Goal: Complete application form

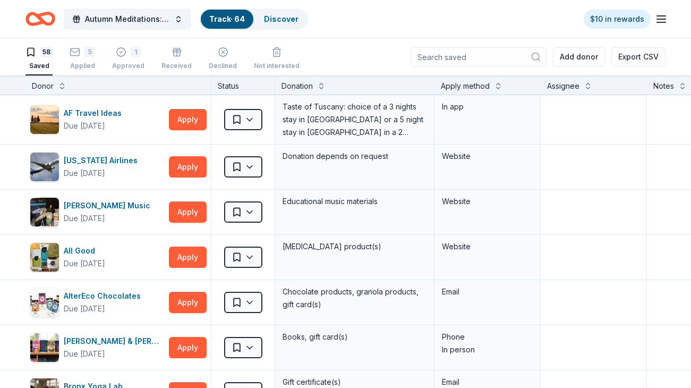
scroll to position [1, 0]
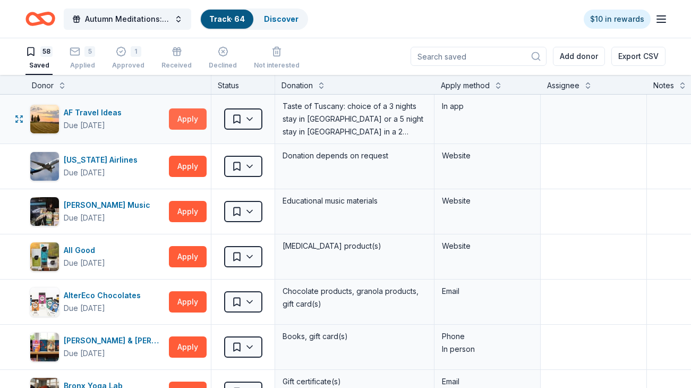
click at [187, 116] on button "Apply" at bounding box center [188, 118] width 38 height 21
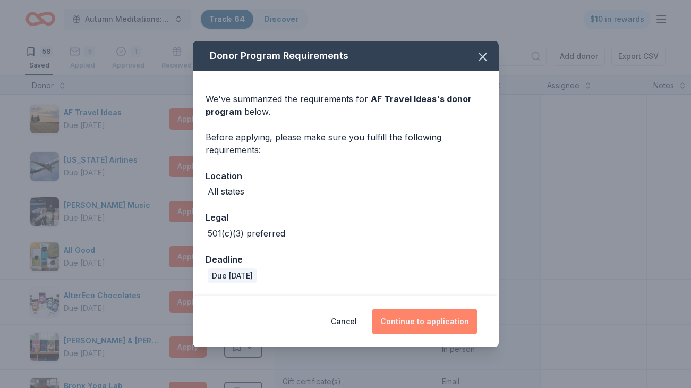
click at [412, 322] on button "Continue to application" at bounding box center [425, 321] width 106 height 25
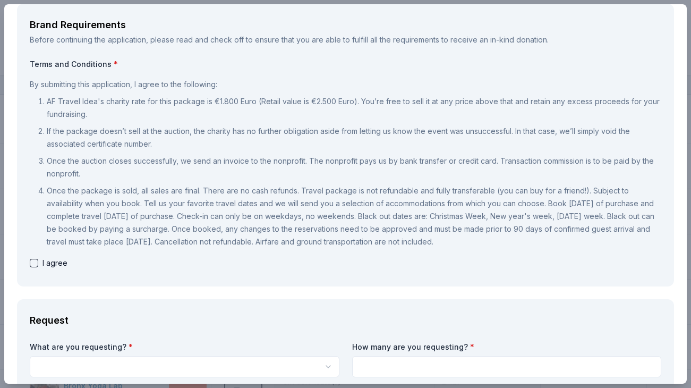
scroll to position [57, 0]
click at [34, 262] on button "button" at bounding box center [34, 262] width 8 height 8
checkbox input "true"
drag, startPoint x: 123, startPoint y: 101, endPoint x: 263, endPoint y: 117, distance: 140.6
click at [263, 117] on p "AF Travel Idea's charity rate for this package is €1.800 Euro (Retail value is …" at bounding box center [354, 107] width 614 height 25
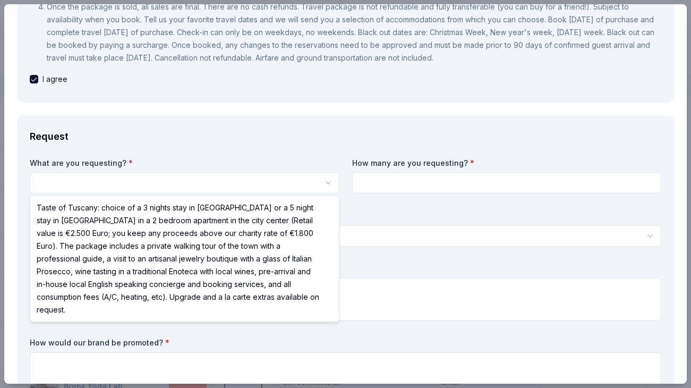
scroll to position [0, 0]
click at [141, 182] on html "Autumn Meditations: NYWC at 41 Track · 64 Discover $10 in rewards 58 Saved 5 Ap…" at bounding box center [345, 194] width 691 height 388
select select "Taste of Tuscany: choice of a 3 nights stay in [GEOGRAPHIC_DATA] or a 5 night s…"
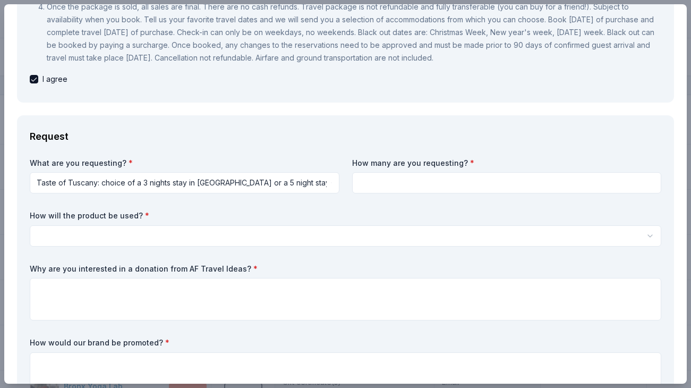
click at [411, 179] on input at bounding box center [507, 182] width 310 height 21
click at [408, 189] on input at bounding box center [507, 182] width 310 height 21
type input "1"
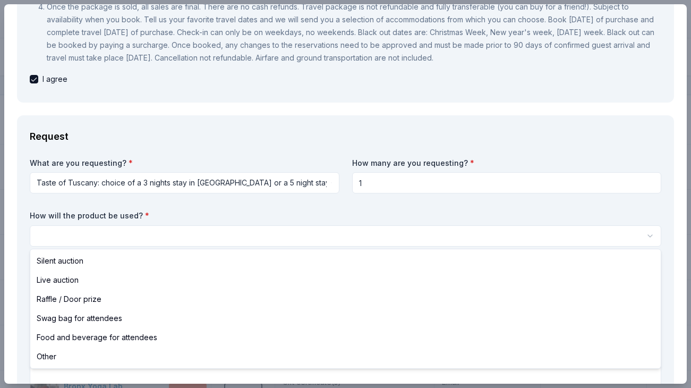
click at [276, 244] on html "Autumn Meditations: NYWC at 41 Track · 64 Discover $10 in rewards 58 Saved 5 Ap…" at bounding box center [345, 194] width 691 height 388
select select "silentAuction"
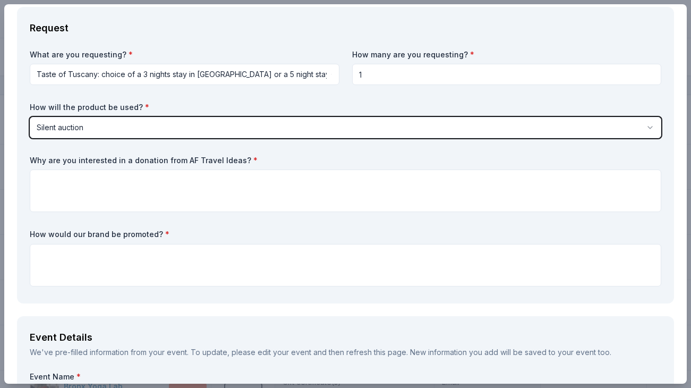
scroll to position [348, 0]
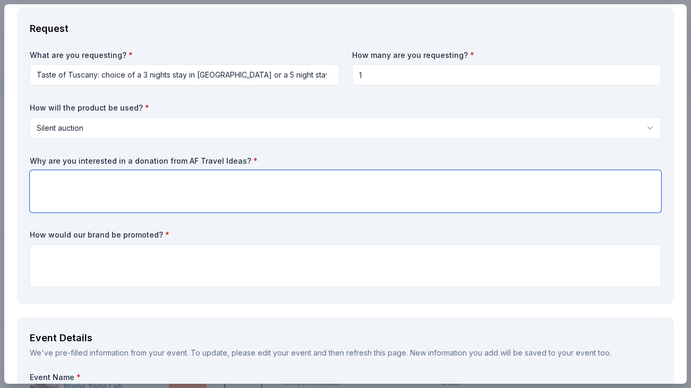
click at [170, 184] on textarea at bounding box center [345, 191] width 631 height 42
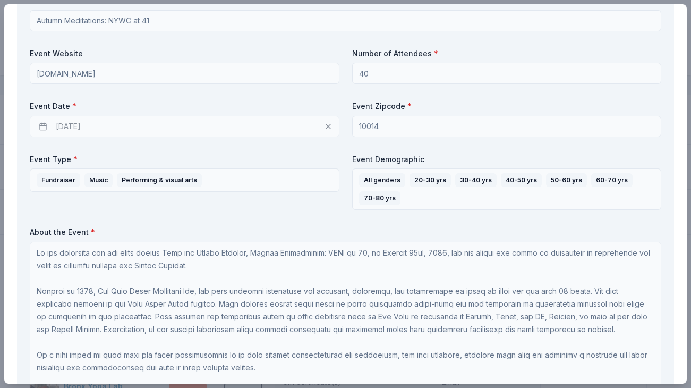
scroll to position [748, 0]
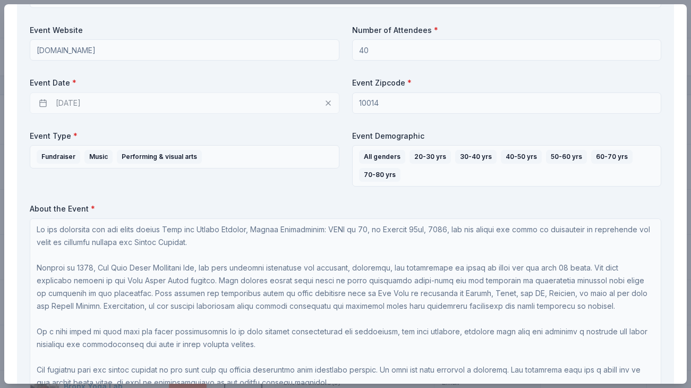
click at [78, 101] on div "[DATE]" at bounding box center [185, 102] width 310 height 21
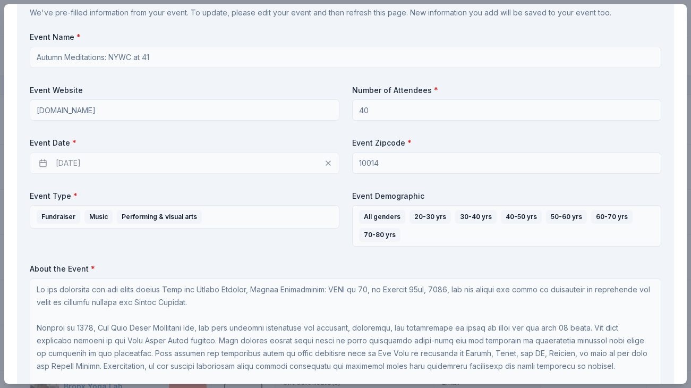
scroll to position [686, 0]
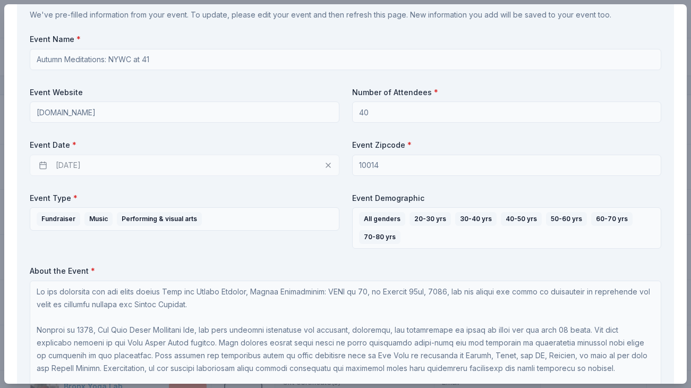
click at [329, 165] on div "[DATE]" at bounding box center [185, 165] width 310 height 21
click at [72, 167] on div "[DATE]" at bounding box center [185, 165] width 310 height 21
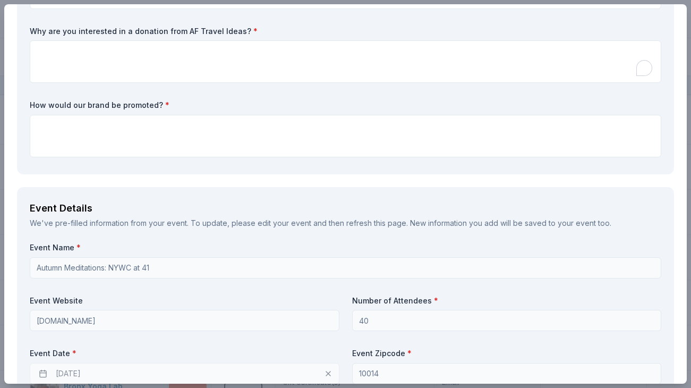
scroll to position [488, 0]
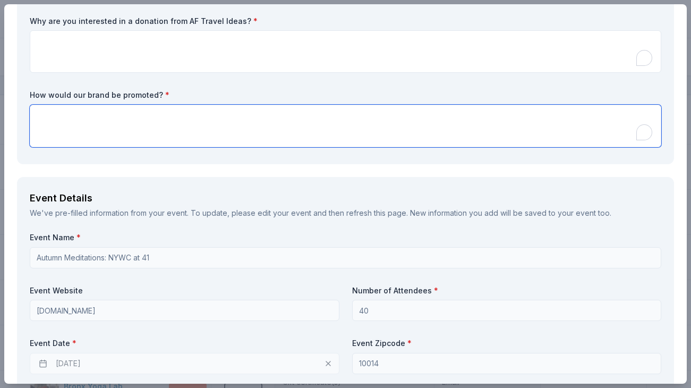
click at [208, 147] on textarea "To enrich screen reader interactions, please activate Accessibility in Grammarl…" at bounding box center [345, 126] width 631 height 42
drag, startPoint x: 263, startPoint y: 122, endPoint x: 47, endPoint y: 119, distance: 215.6
click at [48, 119] on textarea "We use GiveButter when tracking" at bounding box center [345, 126] width 631 height 42
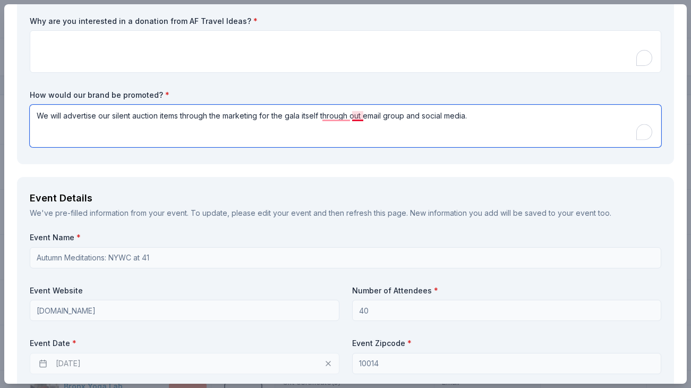
click at [353, 118] on textarea "We will advertise our silent auction items through the marketing for the gala i…" at bounding box center [345, 126] width 631 height 42
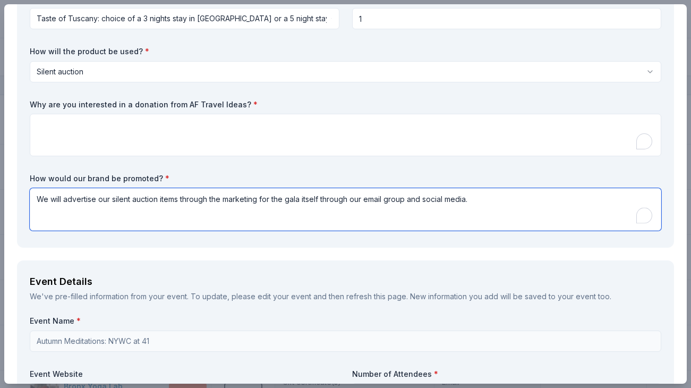
scroll to position [403, 0]
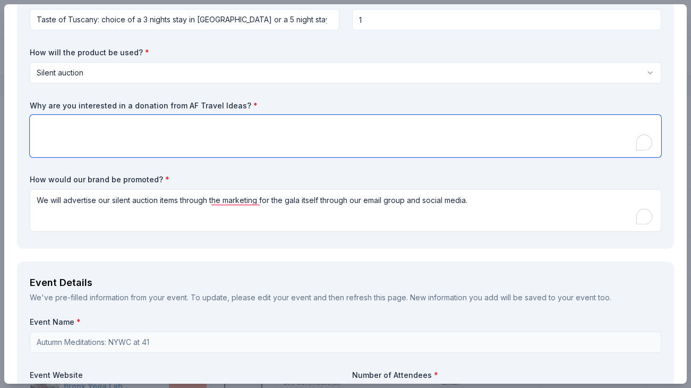
click at [211, 127] on textarea "To enrich screen reader interactions, please activate Accessibility in Grammarl…" at bounding box center [345, 136] width 631 height 42
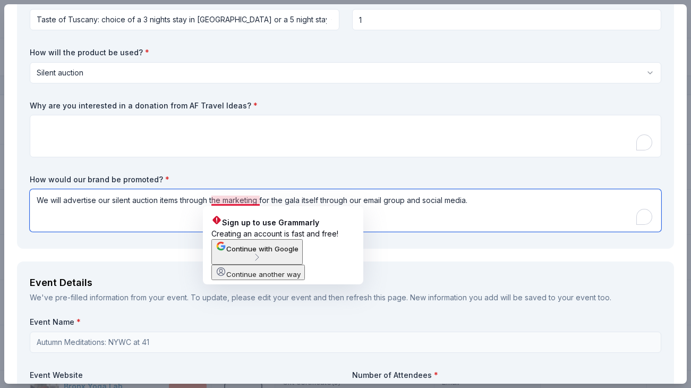
drag, startPoint x: 220, startPoint y: 200, endPoint x: 212, endPoint y: 202, distance: 8.2
click at [212, 202] on textarea "We will advertise our silent auction items through the marketing for the gala i…" at bounding box center [345, 210] width 631 height 42
click at [227, 203] on textarea "We will advertise our silent auction items through the marketing for the gala i…" at bounding box center [345, 210] width 631 height 42
click at [261, 203] on textarea "We will advertise our silent auction items through the marketing for the gala i…" at bounding box center [345, 210] width 631 height 42
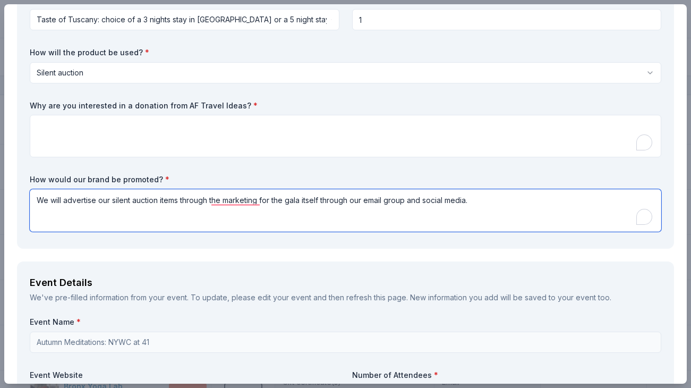
drag, startPoint x: 285, startPoint y: 203, endPoint x: 261, endPoint y: 199, distance: 24.2
click at [261, 201] on textarea "We will advertise our silent auction items through the marketing for the gala i…" at bounding box center [345, 210] width 631 height 42
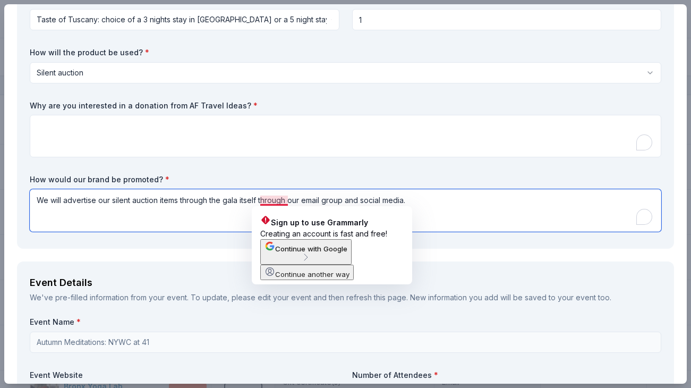
drag, startPoint x: 262, startPoint y: 200, endPoint x: 242, endPoint y: 201, distance: 20.2
click at [242, 201] on textarea "We will advertise our silent auction items through the gala itself through our …" at bounding box center [345, 210] width 631 height 42
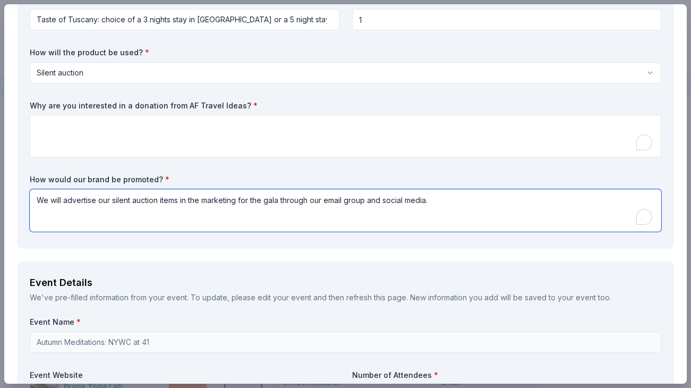
type textarea "We will advertise our silent auction items in the marketing for the gala throug…"
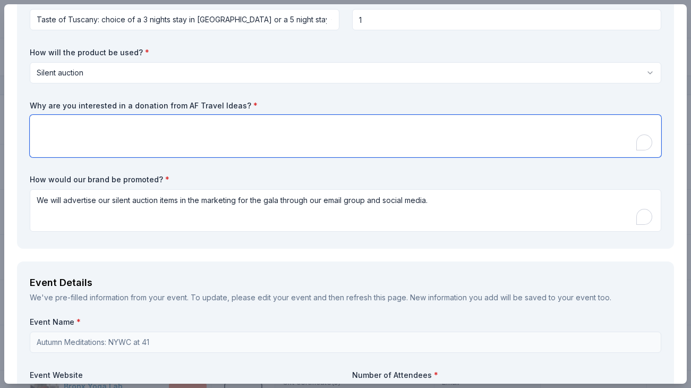
click at [214, 144] on textarea "To enrich screen reader interactions, please activate Accessibility in Grammarl…" at bounding box center [345, 136] width 631 height 42
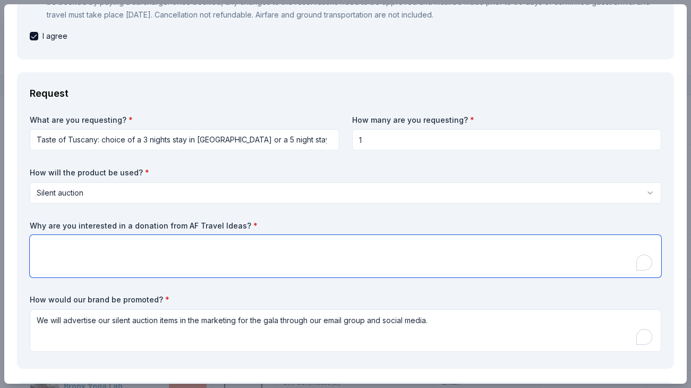
scroll to position [284, 0]
click at [163, 253] on textarea "To enrich screen reader interactions, please activate Accessibility in Grammarl…" at bounding box center [345, 255] width 631 height 42
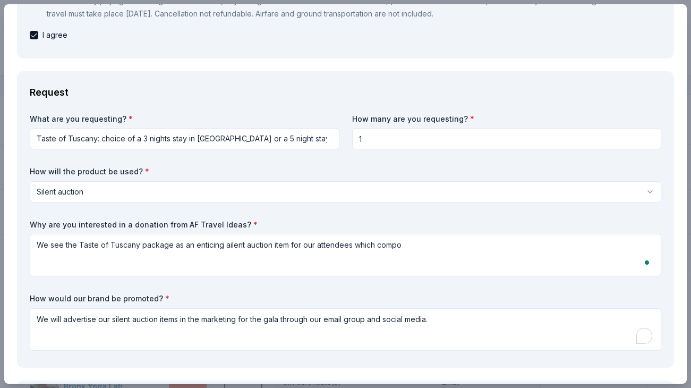
click at [247, 136] on html "Autumn Meditations: NYWC at 41 Track · 64 Discover $10 in rewards 58 Saved 5 Ap…" at bounding box center [345, 194] width 691 height 388
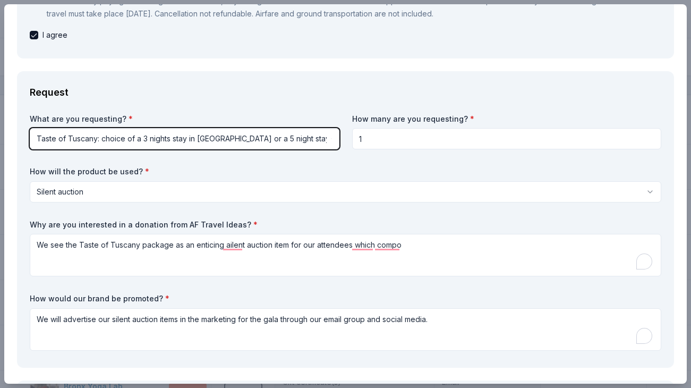
click at [423, 247] on html "Autumn Meditations: NYWC at 41 Track · 64 Discover $10 in rewards 58 Saved 5 Ap…" at bounding box center [345, 194] width 691 height 388
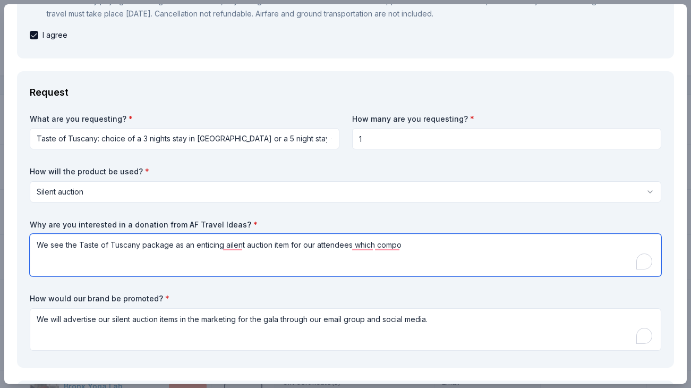
click at [406, 253] on textarea "We see the Taste of Tuscany package as an enticing ailent auction item for our …" at bounding box center [345, 255] width 631 height 42
click at [428, 245] on textarea "We see the Taste of Tuscany package as an enticing ailent auction item for our …" at bounding box center [345, 255] width 631 height 42
click at [425, 245] on textarea "We see the Taste of Tuscany package as an enticing ailent auction item for our …" at bounding box center [345, 255] width 631 height 42
click at [551, 247] on textarea "We see the Taste of Tuscany package as an enticing ailent auction item for our …" at bounding box center [345, 255] width 631 height 42
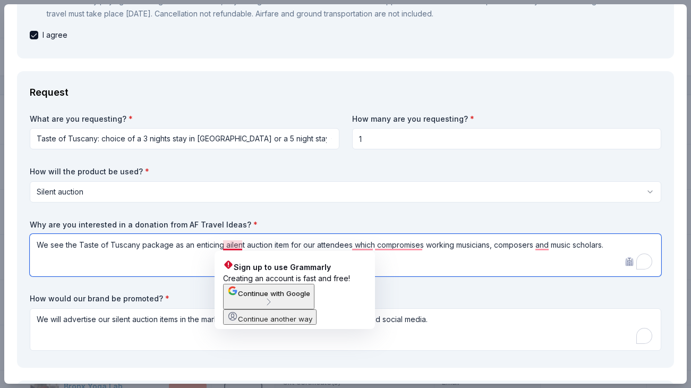
click at [226, 245] on textarea "We see the Taste of Tuscany package as an enticing ailent auction item for our …" at bounding box center [345, 255] width 631 height 42
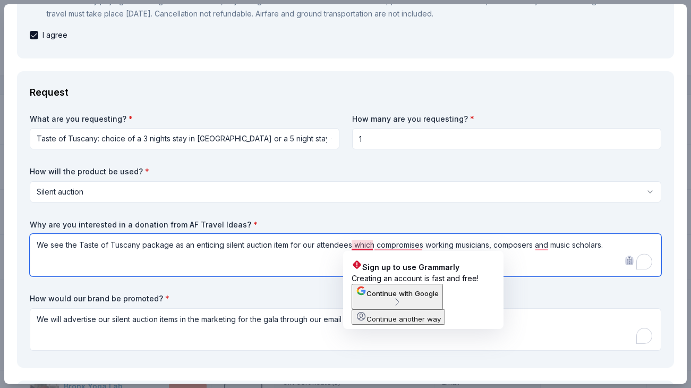
drag, startPoint x: 350, startPoint y: 247, endPoint x: 372, endPoint y: 246, distance: 21.3
click at [372, 246] on textarea "We see the Taste of Tuscany package as an enticing silent auction item for our …" at bounding box center [345, 255] width 631 height 42
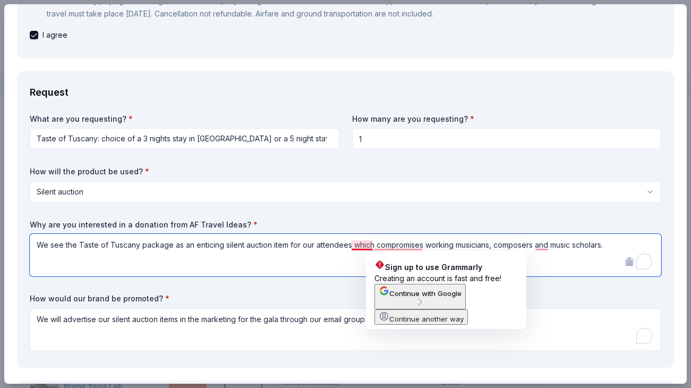
drag, startPoint x: 348, startPoint y: 245, endPoint x: 355, endPoint y: 246, distance: 6.4
click at [354, 246] on textarea "We see the Taste of Tuscany package as an enticing silent auction item for our …" at bounding box center [345, 255] width 631 height 42
drag, startPoint x: 414, startPoint y: 246, endPoint x: 399, endPoint y: 246, distance: 14.3
click at [400, 247] on textarea "We see the Taste of Tuscany package as an enticing silent auction item for our …" at bounding box center [345, 255] width 631 height 42
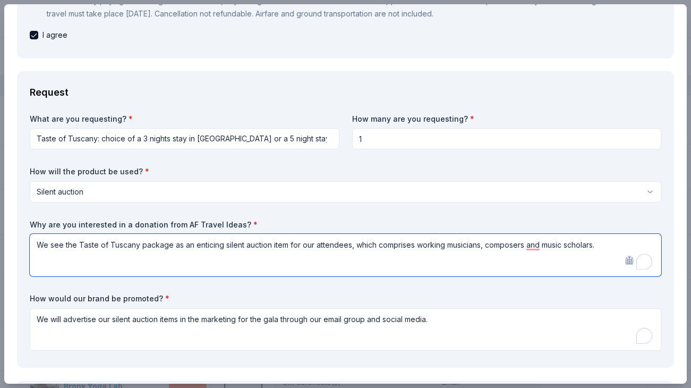
click at [420, 249] on textarea "We see the Taste of Tuscany package as an enticing silent auction item for our …" at bounding box center [345, 255] width 631 height 42
click at [525, 249] on textarea "We see the Taste of Tuscany package as an enticing silent auction item for our …" at bounding box center [345, 255] width 631 height 42
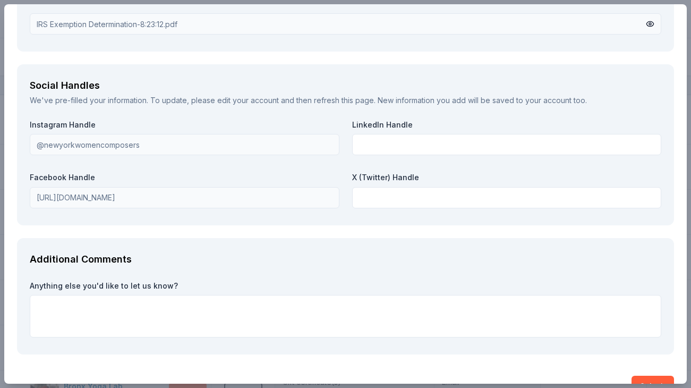
scroll to position [1664, 0]
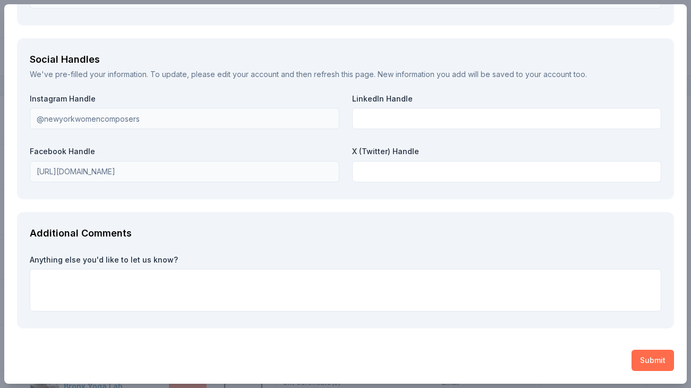
type textarea "We see the Taste of Tuscany package as an enticing silent auction item for our …"
click at [641, 360] on button "Submit" at bounding box center [652, 359] width 42 height 21
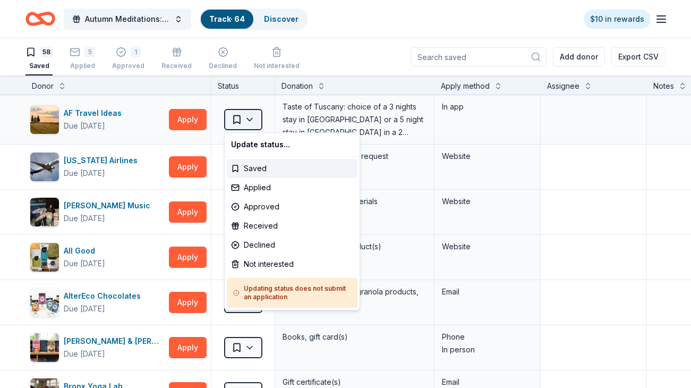
click at [244, 123] on html "Autumn Meditations: NYWC at 41 Track · 64 Discover $10 in rewards 58 Saved 5 Ap…" at bounding box center [345, 194] width 691 height 388
click at [268, 193] on div "Applied" at bounding box center [292, 187] width 131 height 19
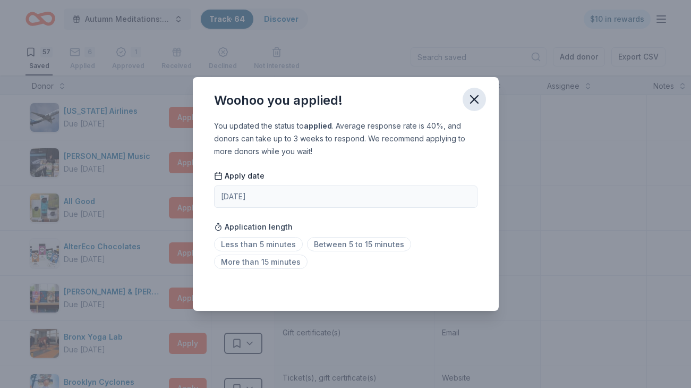
click at [469, 94] on icon "button" at bounding box center [474, 99] width 15 height 15
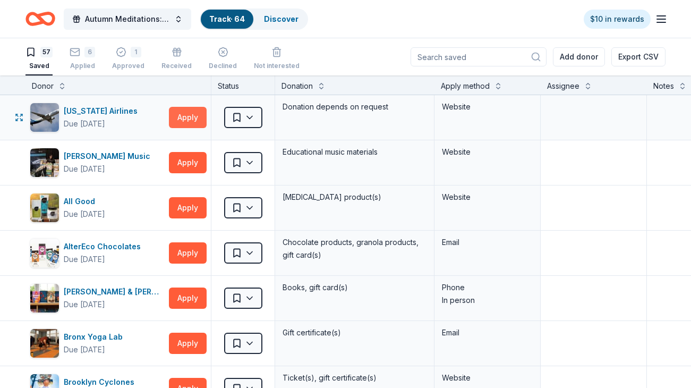
drag, startPoint x: 187, startPoint y: 159, endPoint x: 195, endPoint y: 109, distance: 50.5
click at [187, 117] on button "Apply" at bounding box center [188, 117] width 38 height 21
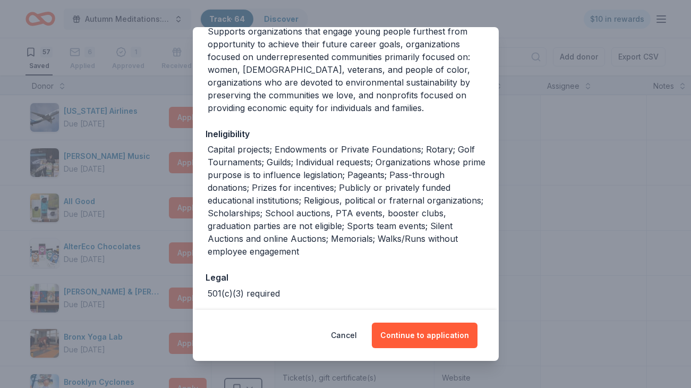
scroll to position [190, 0]
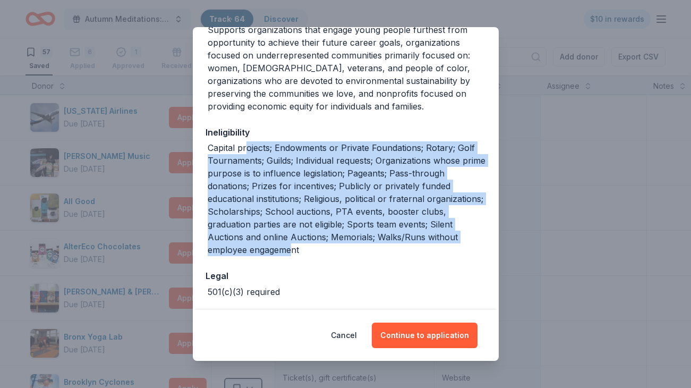
drag, startPoint x: 245, startPoint y: 147, endPoint x: 245, endPoint y: 254, distance: 107.3
click at [247, 254] on div "Capital projects; Endowments or Private Foundations; Rotary; Golf Tournaments; …" at bounding box center [347, 198] width 278 height 115
click at [245, 254] on div "Capital projects; Endowments or Private Foundations; Rotary; Golf Tournaments; …" at bounding box center [347, 198] width 278 height 115
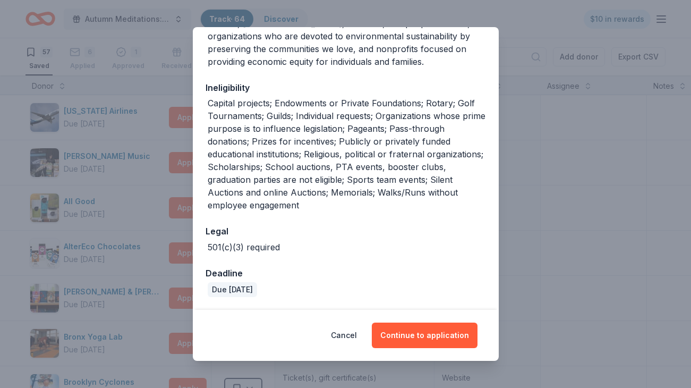
scroll to position [0, 0]
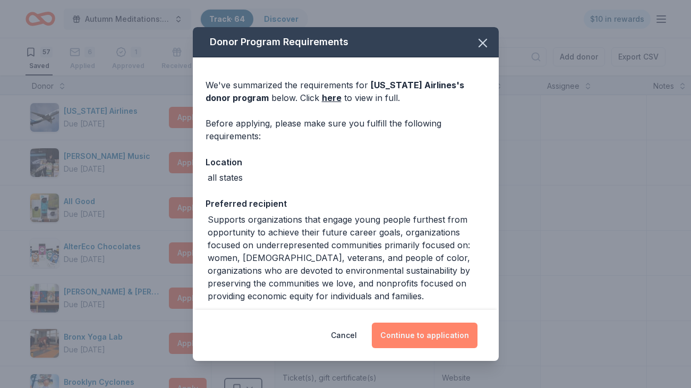
click at [405, 330] on button "Continue to application" at bounding box center [425, 334] width 106 height 25
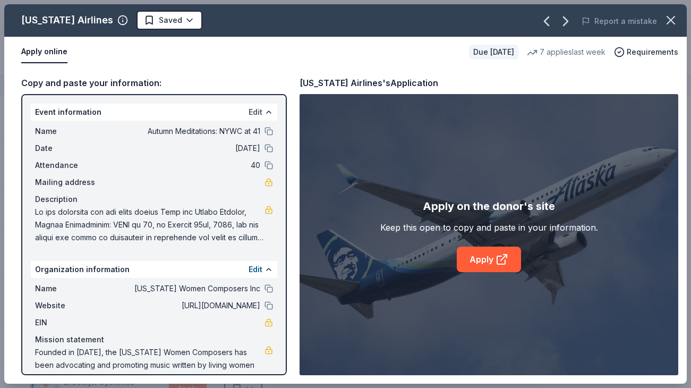
click at [254, 112] on button "Edit" at bounding box center [256, 112] width 14 height 13
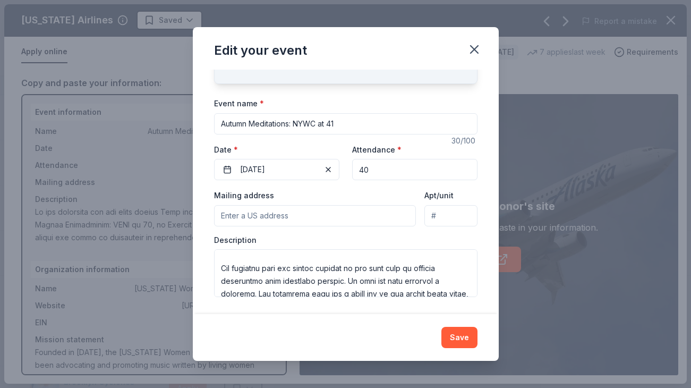
scroll to position [293, 0]
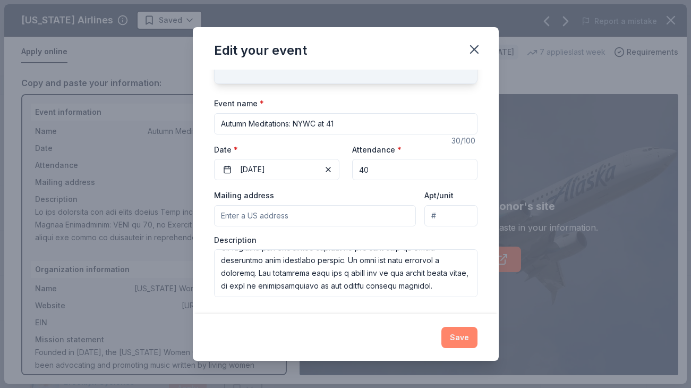
click at [462, 338] on button "Save" at bounding box center [459, 337] width 36 height 21
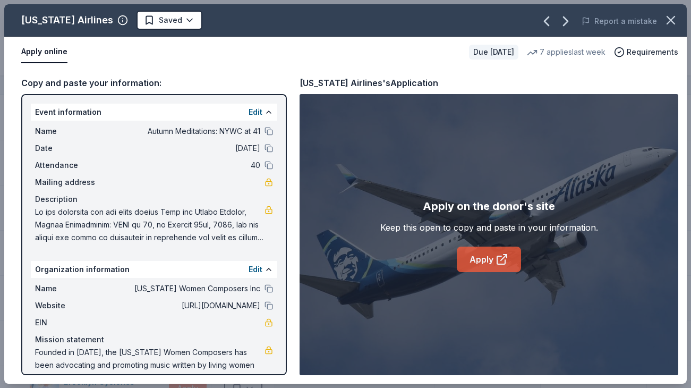
click at [495, 255] on icon at bounding box center [501, 259] width 13 height 13
click at [670, 23] on icon "button" at bounding box center [670, 20] width 15 height 15
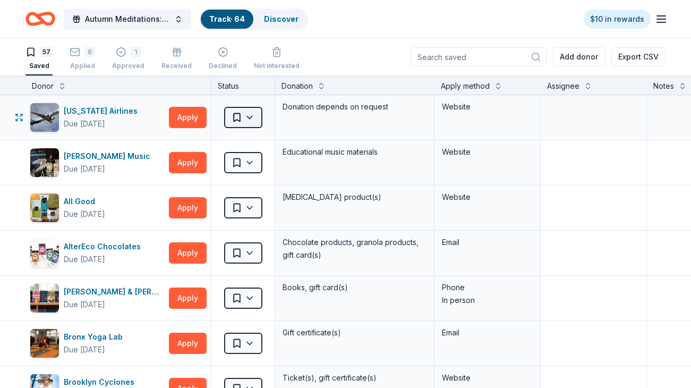
click at [253, 114] on html "Autumn Meditations: NYWC at 41 Track · 64 Discover $10 in rewards 57 Saved 6 Ap…" at bounding box center [345, 194] width 691 height 388
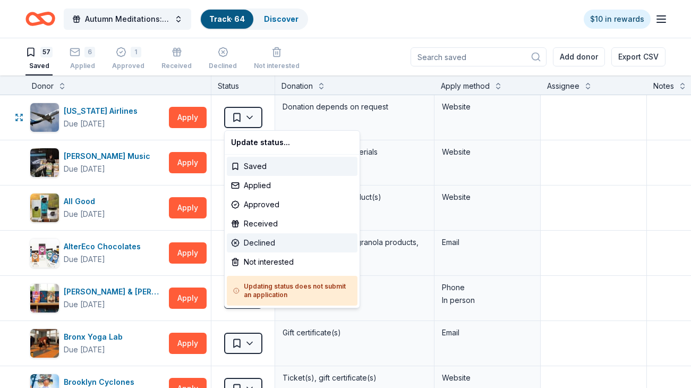
click at [289, 247] on div "Declined" at bounding box center [292, 242] width 131 height 19
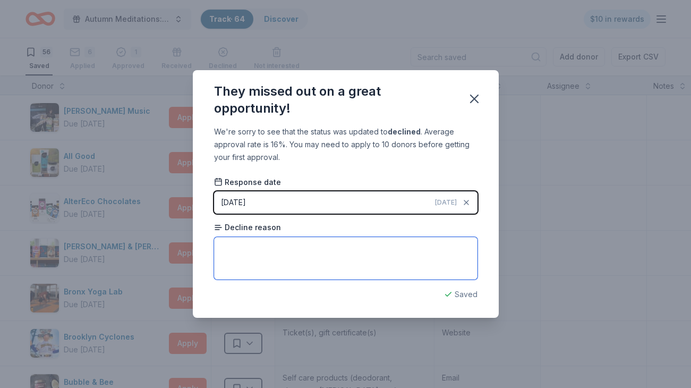
click at [356, 254] on textarea at bounding box center [345, 258] width 263 height 42
type textarea "not eligible"
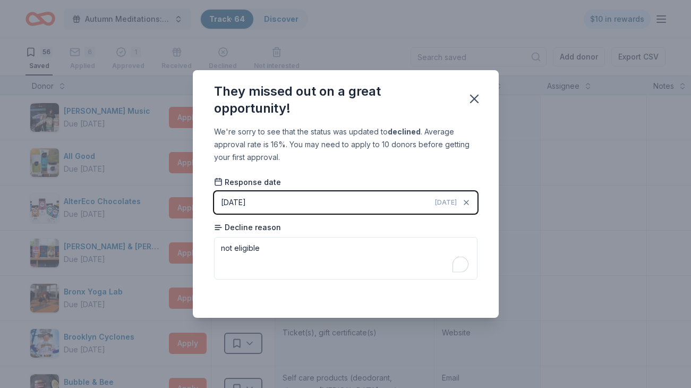
click at [452, 313] on div "We're sorry to see that the status was updated to declined . Average approval r…" at bounding box center [346, 221] width 306 height 192
click at [469, 101] on icon "button" at bounding box center [474, 98] width 15 height 15
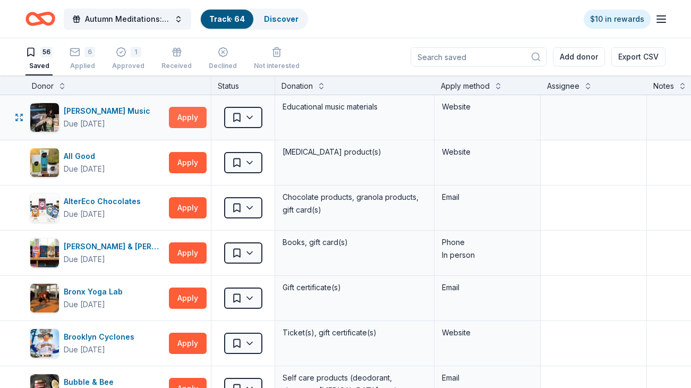
click at [170, 121] on button "Apply" at bounding box center [188, 117] width 38 height 21
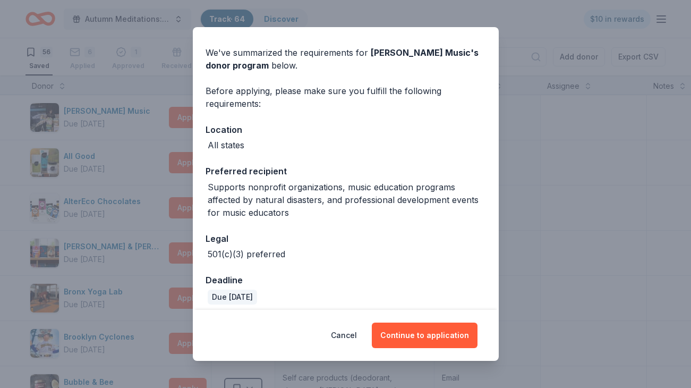
scroll to position [40, 0]
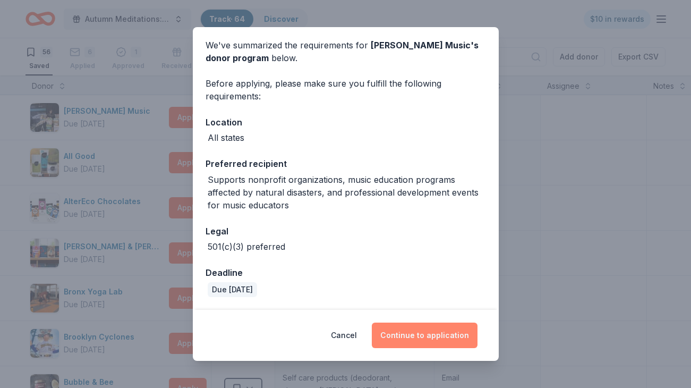
click at [425, 335] on button "Continue to application" at bounding box center [425, 334] width 106 height 25
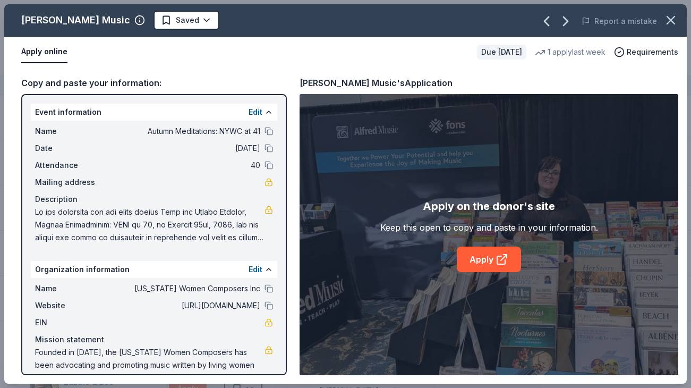
scroll to position [23, 0]
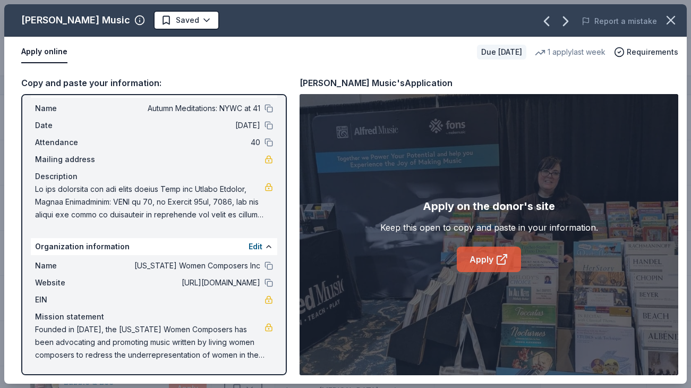
click at [486, 264] on link "Apply" at bounding box center [489, 258] width 64 height 25
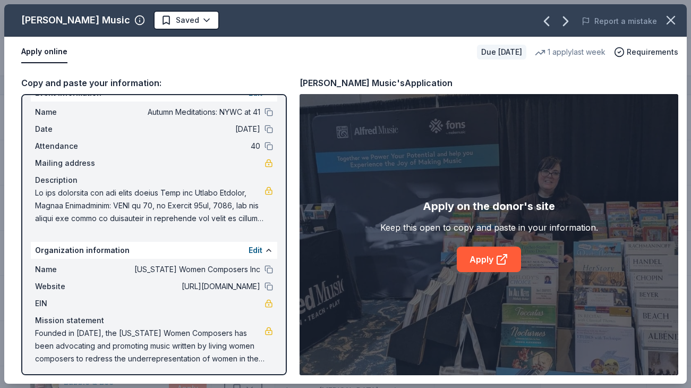
scroll to position [19, 0]
click at [674, 19] on icon "button" at bounding box center [670, 20] width 15 height 15
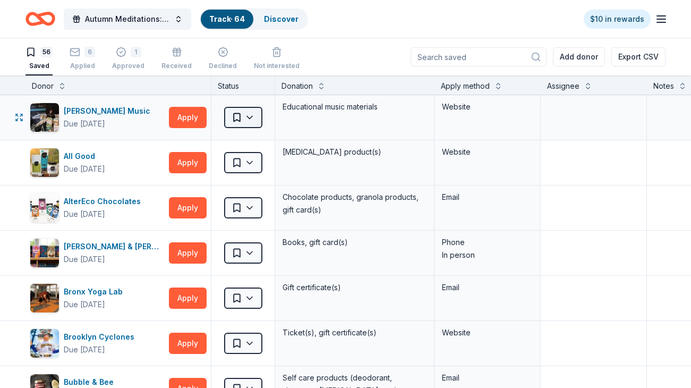
click at [238, 121] on html "Autumn Meditations: NYWC at 41 Track · 64 Discover $10 in rewards 56 Saved 6 Ap…" at bounding box center [345, 194] width 691 height 388
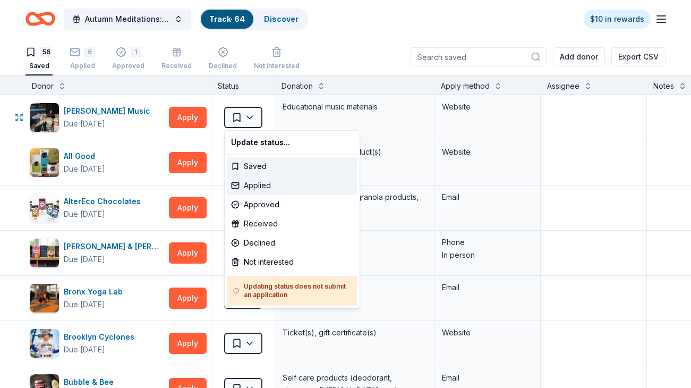
click at [255, 186] on div "Applied" at bounding box center [292, 185] width 131 height 19
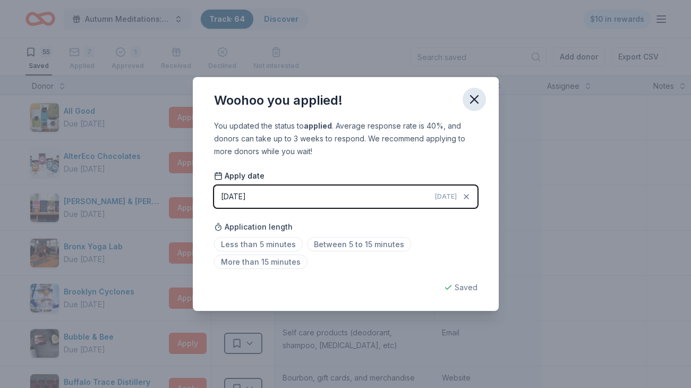
click at [471, 99] on icon "button" at bounding box center [474, 99] width 15 height 15
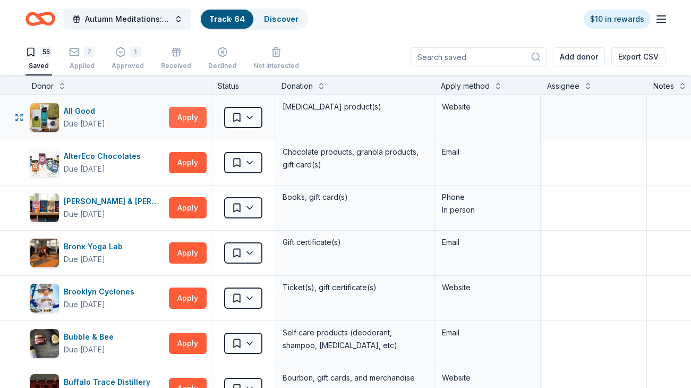
click at [187, 118] on button "Apply" at bounding box center [188, 117] width 38 height 21
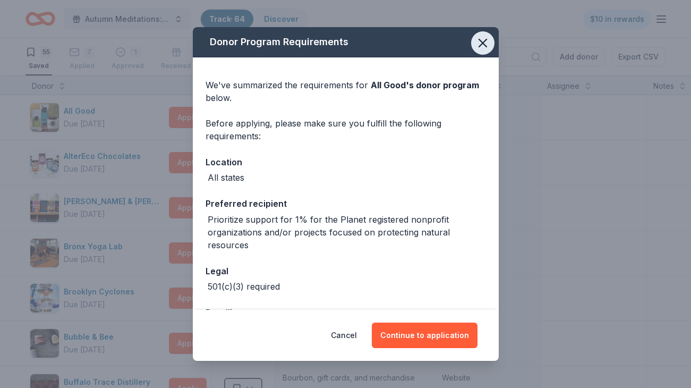
click at [487, 39] on icon "button" at bounding box center [482, 43] width 15 height 15
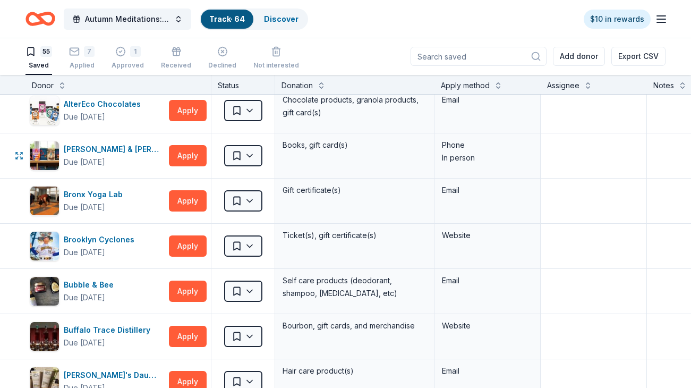
scroll to position [0, 0]
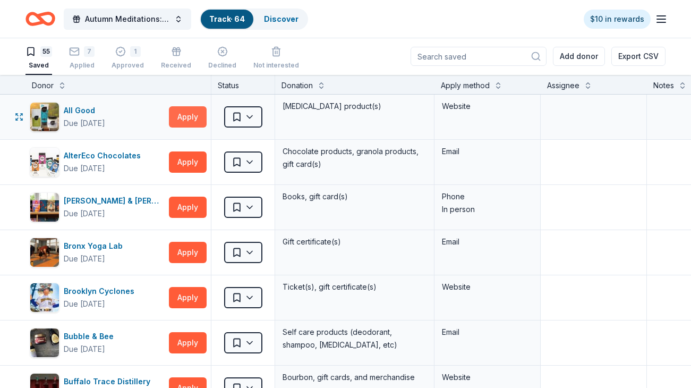
click at [183, 117] on button "Apply" at bounding box center [188, 116] width 38 height 21
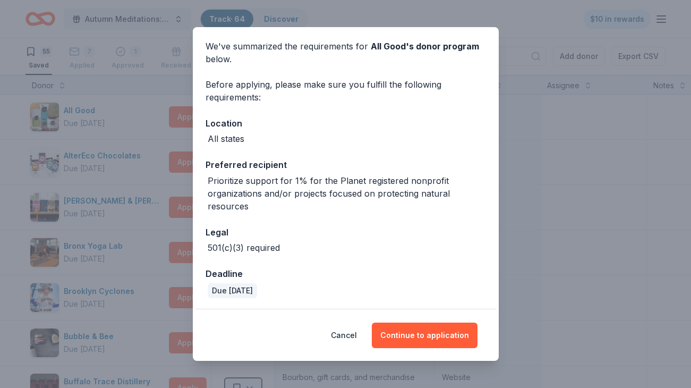
scroll to position [40, 0]
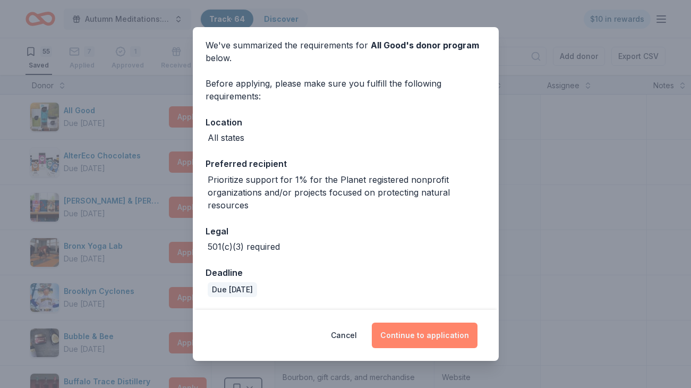
click at [405, 331] on button "Continue to application" at bounding box center [425, 334] width 106 height 25
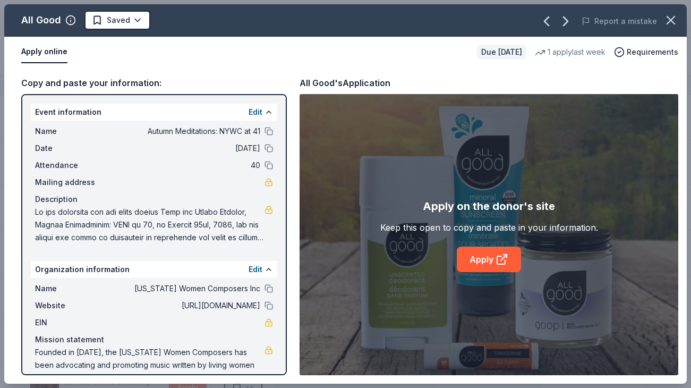
scroll to position [23, 0]
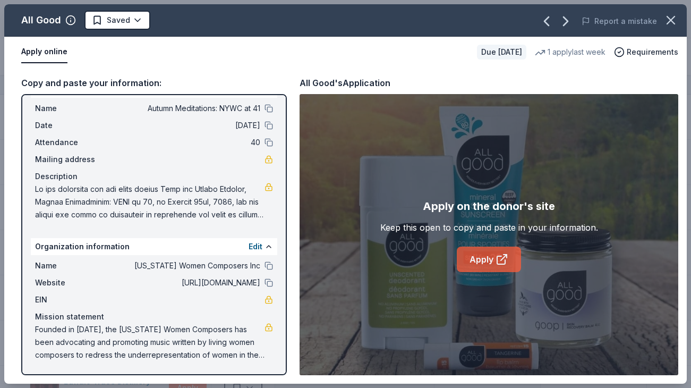
click at [482, 254] on link "Apply" at bounding box center [489, 258] width 64 height 25
click at [674, 23] on icon "button" at bounding box center [670, 19] width 7 height 7
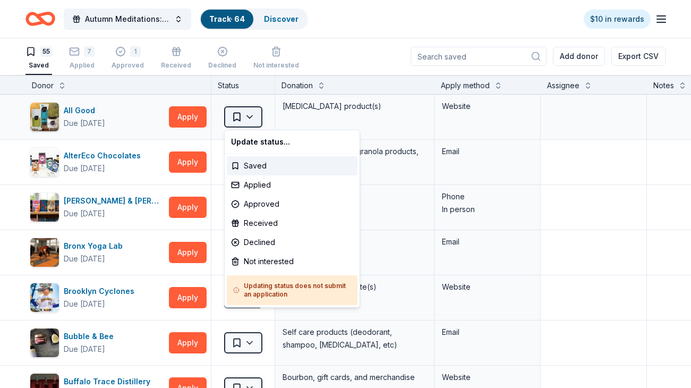
click at [244, 122] on html "Autumn Meditations: NYWC at 41 Track · 64 Discover $10 in rewards 55 Saved 7 Ap…" at bounding box center [345, 193] width 691 height 388
click at [266, 189] on div "Applied" at bounding box center [292, 184] width 131 height 19
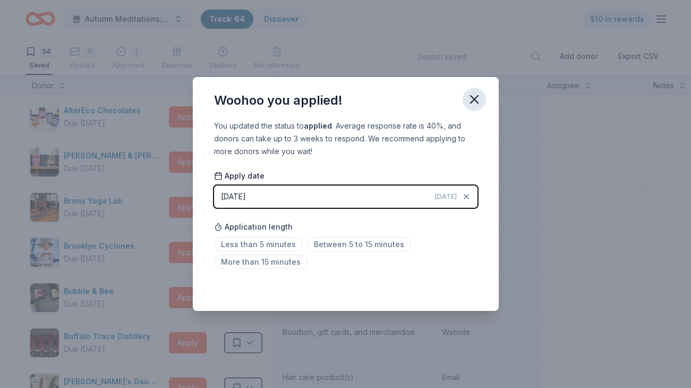
click at [477, 98] on icon "button" at bounding box center [474, 99] width 15 height 15
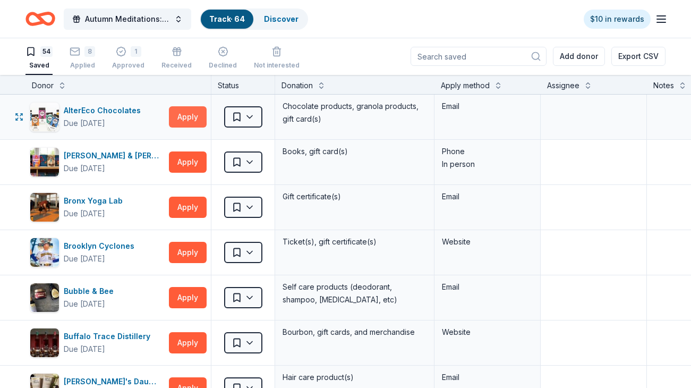
click at [190, 113] on button "Apply" at bounding box center [188, 116] width 38 height 21
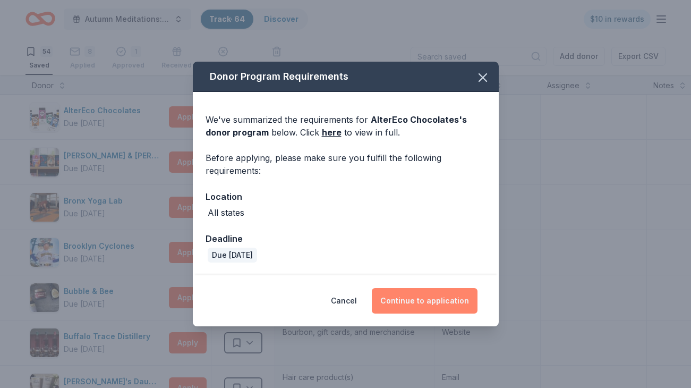
click at [413, 301] on button "Continue to application" at bounding box center [425, 300] width 106 height 25
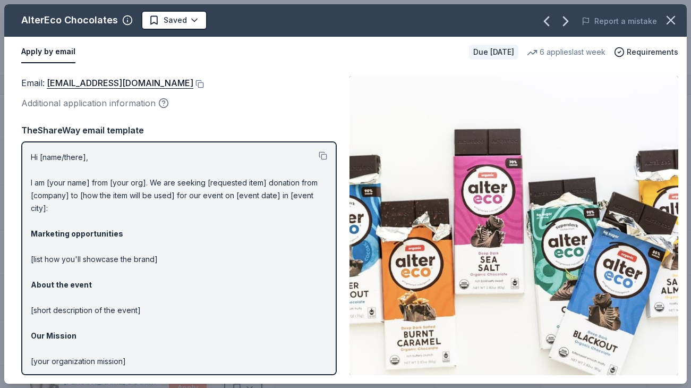
scroll to position [1, 0]
click at [168, 182] on p "Hi [name/there], I am [your name] from [your org]. We are seeking [requested it…" at bounding box center [179, 290] width 296 height 280
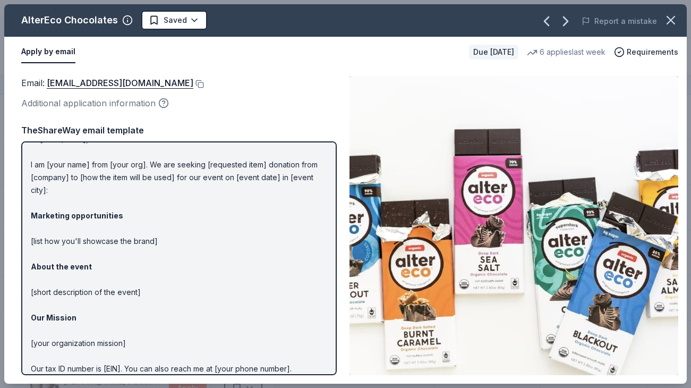
scroll to position [0, 0]
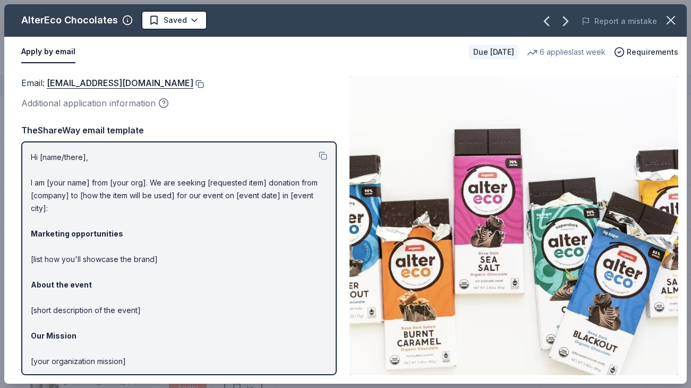
click at [193, 82] on button at bounding box center [198, 84] width 11 height 8
click at [678, 20] on button "button" at bounding box center [670, 19] width 23 height 23
click at [673, 21] on div "AlterEco Chocolates Saved Report a mistake Apply by email Due [DATE] 6 applies …" at bounding box center [345, 194] width 691 height 388
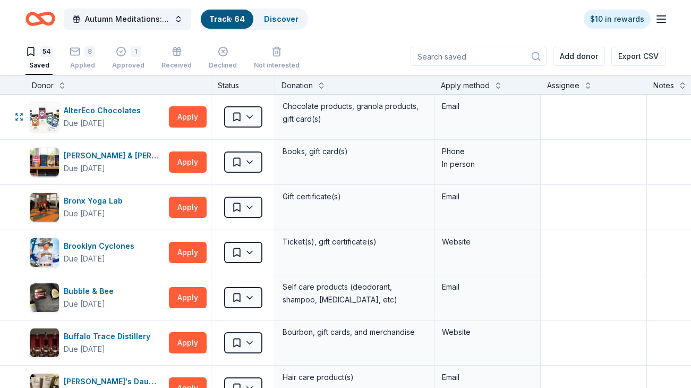
click at [252, 115] on html "Autumn Meditations: NYWC at 41 Track · 64 Discover $10 in rewards 54 Saved 8 Ap…" at bounding box center [345, 193] width 691 height 388
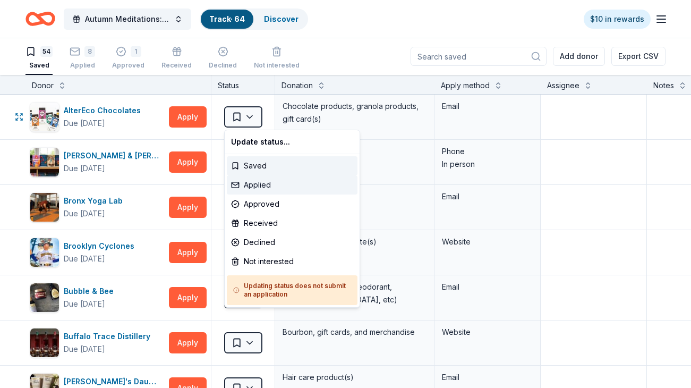
click at [284, 186] on div "Applied" at bounding box center [292, 184] width 131 height 19
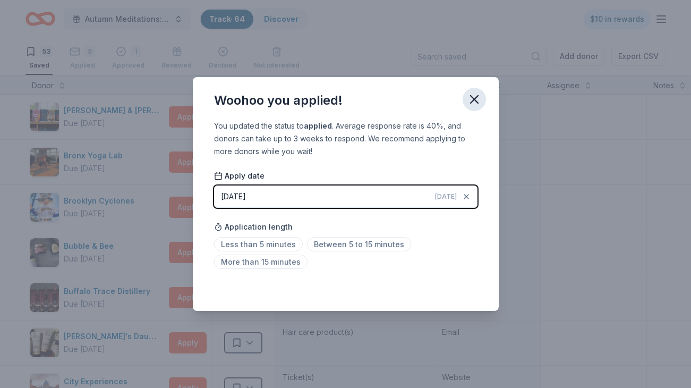
click at [475, 102] on icon "button" at bounding box center [474, 99] width 15 height 15
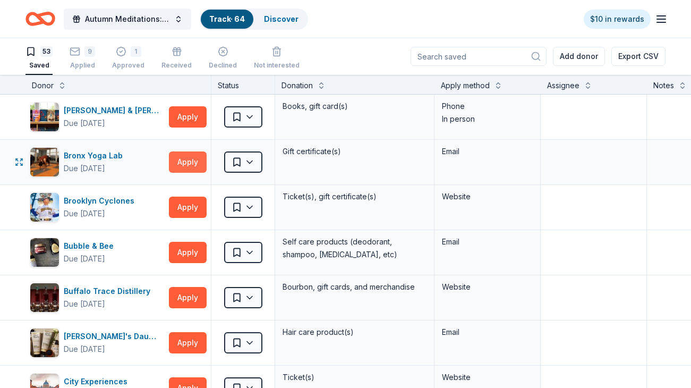
click at [185, 166] on button "Apply" at bounding box center [188, 161] width 38 height 21
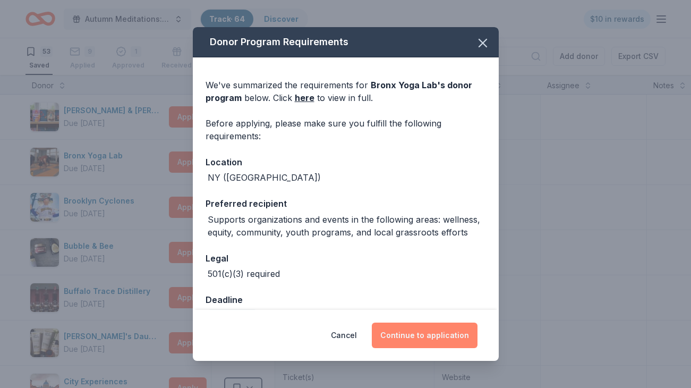
click at [430, 343] on button "Continue to application" at bounding box center [425, 334] width 106 height 25
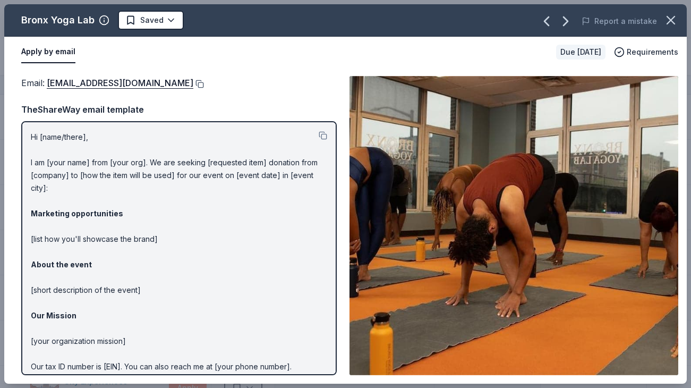
click at [193, 82] on button at bounding box center [198, 84] width 11 height 8
click at [664, 19] on icon "button" at bounding box center [670, 20] width 15 height 15
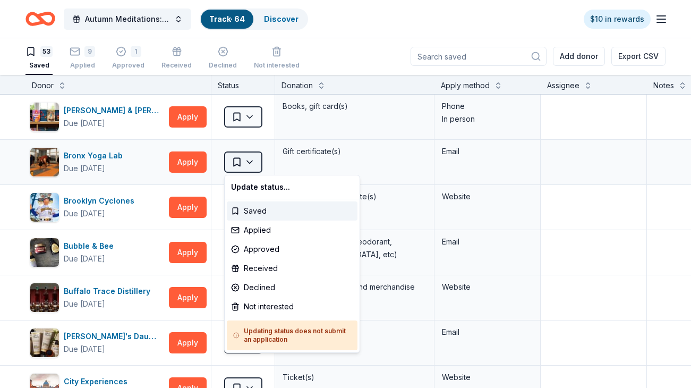
click at [247, 166] on html "Autumn Meditations: NYWC at 41 Track · 64 Discover $10 in rewards 53 Saved 9 Ap…" at bounding box center [345, 193] width 691 height 388
click at [281, 230] on div "Applied" at bounding box center [292, 229] width 131 height 19
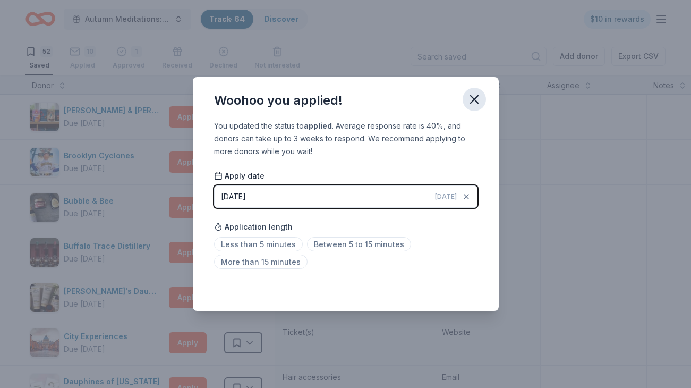
click at [472, 101] on icon "button" at bounding box center [474, 99] width 7 height 7
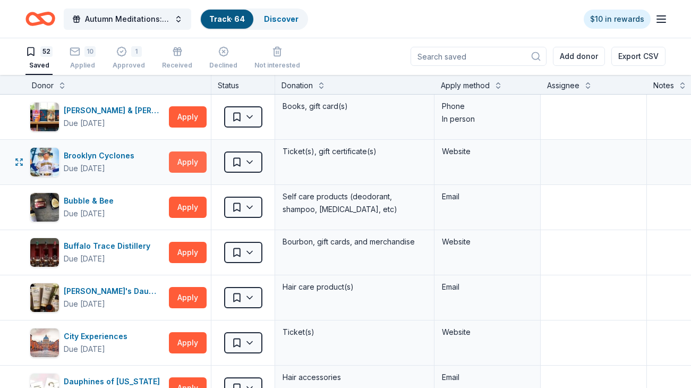
click at [182, 163] on button "Apply" at bounding box center [188, 161] width 38 height 21
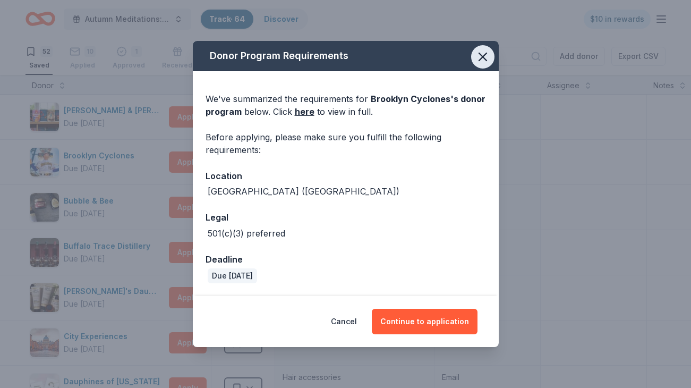
click at [482, 57] on icon "button" at bounding box center [482, 56] width 7 height 7
